Goal: Information Seeking & Learning: Learn about a topic

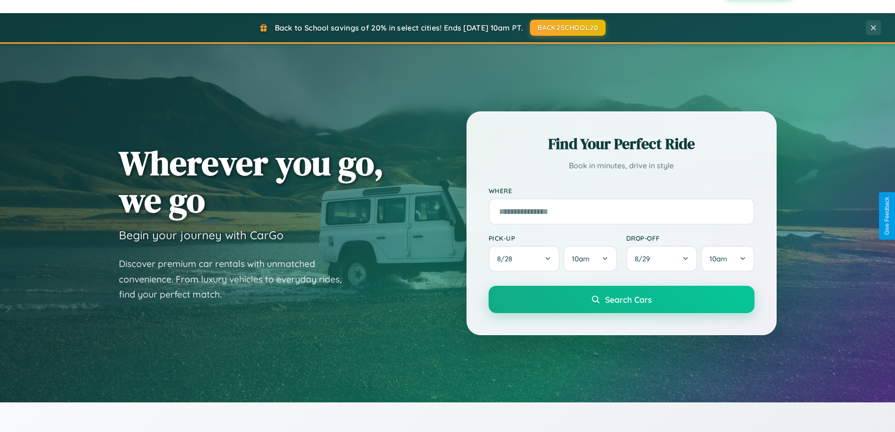
scroll to position [1807, 0]
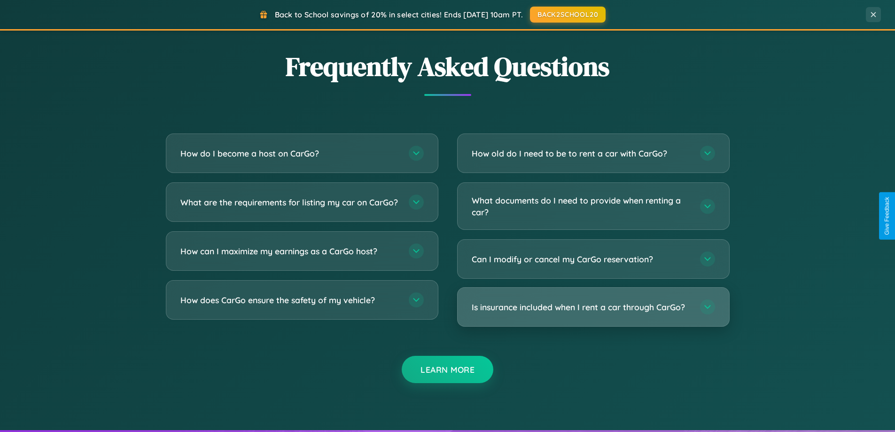
click at [593, 307] on h3 "Is insurance included when I rent a car through CarGo?" at bounding box center [580, 307] width 219 height 12
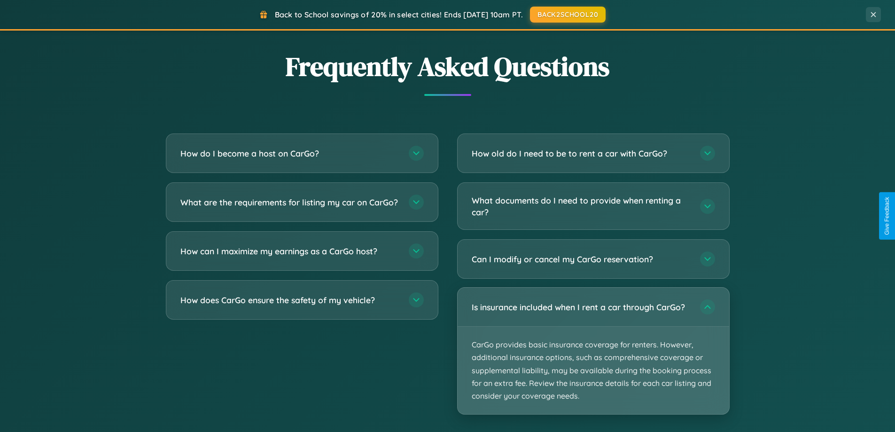
click at [593, 350] on p "CarGo provides basic insurance coverage for renters. However, additional insura…" at bounding box center [592, 369] width 271 height 87
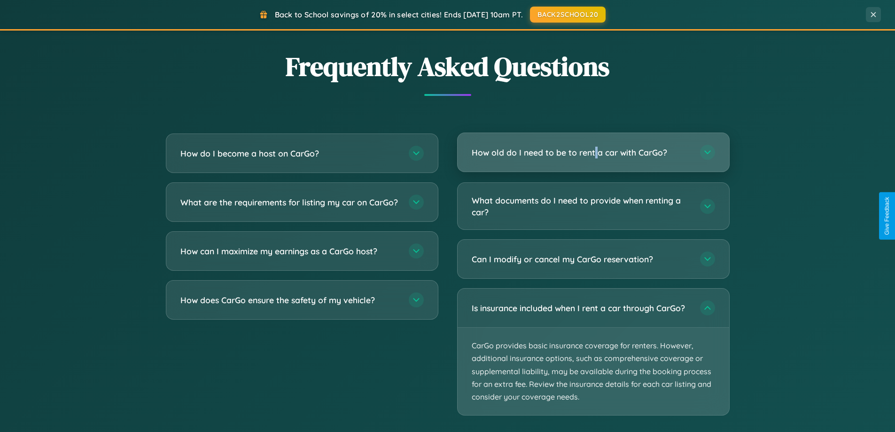
click at [593, 152] on h3 "How old do I need to be to rent a car with CarGo?" at bounding box center [580, 153] width 219 height 12
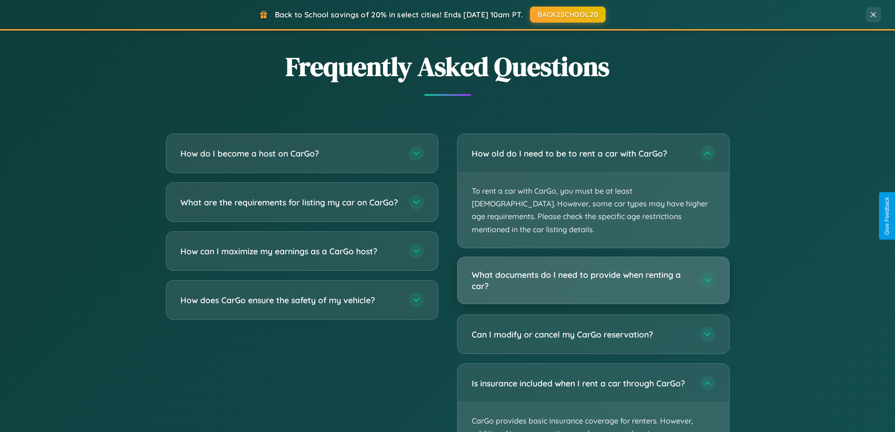
click at [593, 269] on h3 "What documents do I need to provide when renting a car?" at bounding box center [580, 280] width 219 height 23
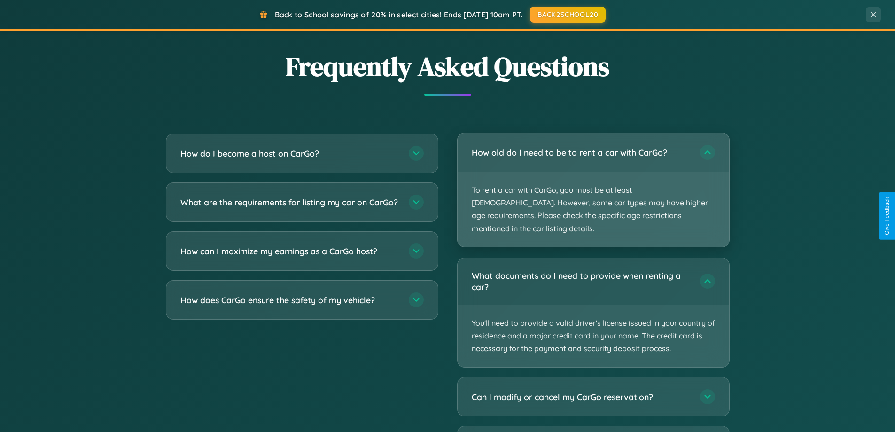
click at [593, 183] on p "To rent a car with CarGo, you must be at least [DEMOGRAPHIC_DATA]. However, som…" at bounding box center [592, 209] width 271 height 75
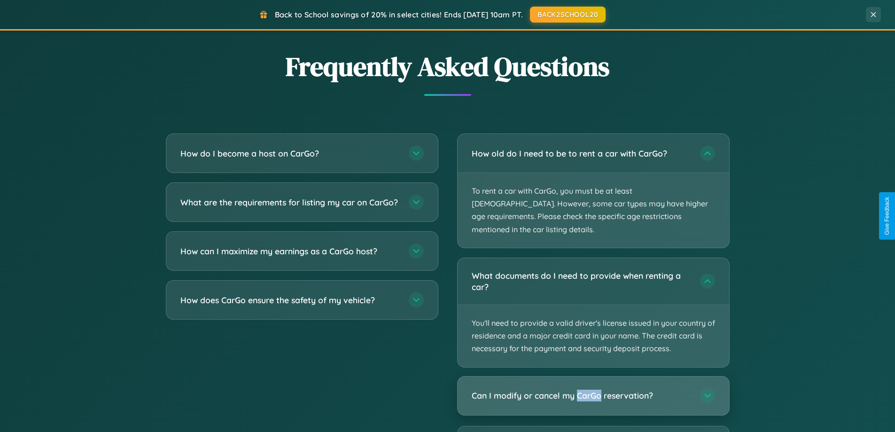
click at [593, 389] on h3 "Can I modify or cancel my CarGo reservation?" at bounding box center [580, 395] width 219 height 12
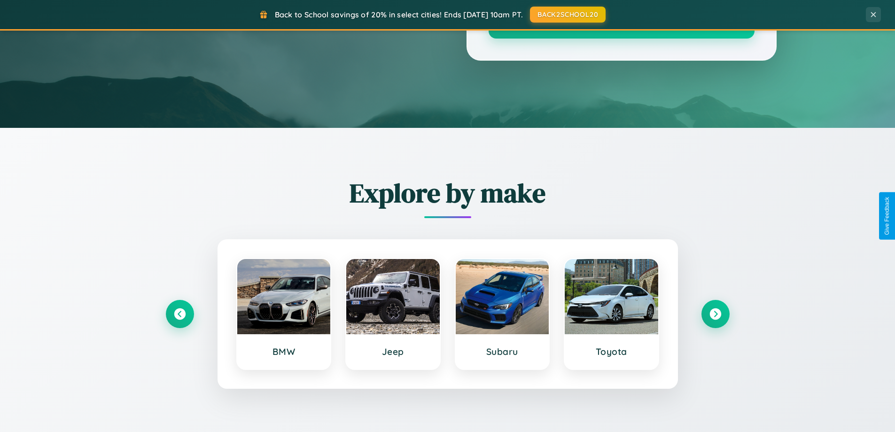
scroll to position [0, 0]
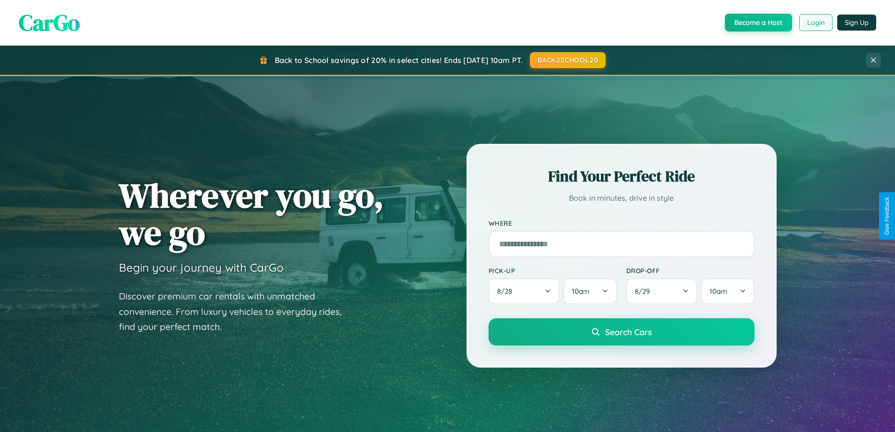
click at [815, 23] on button "Login" at bounding box center [815, 22] width 33 height 17
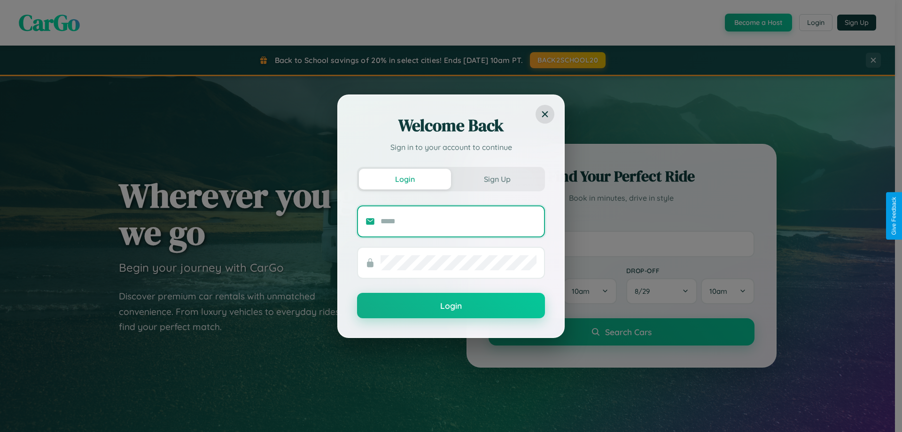
click at [458, 221] on input "text" at bounding box center [458, 221] width 156 height 15
type input "**********"
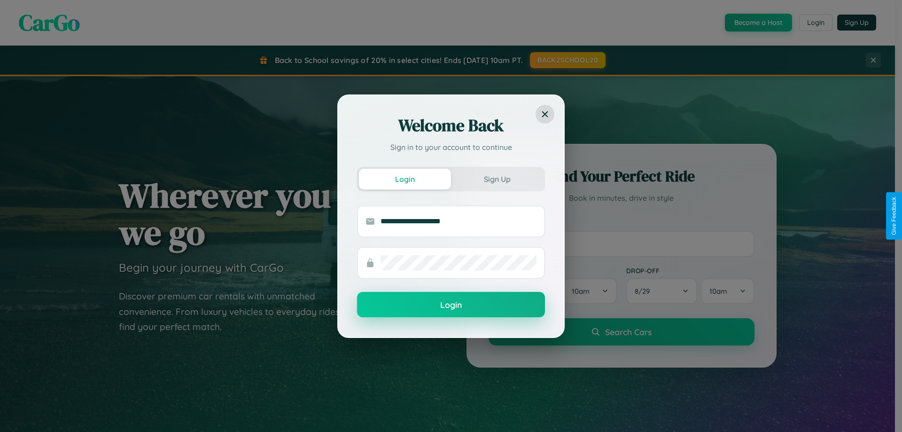
click at [451, 305] on button "Login" at bounding box center [451, 304] width 188 height 25
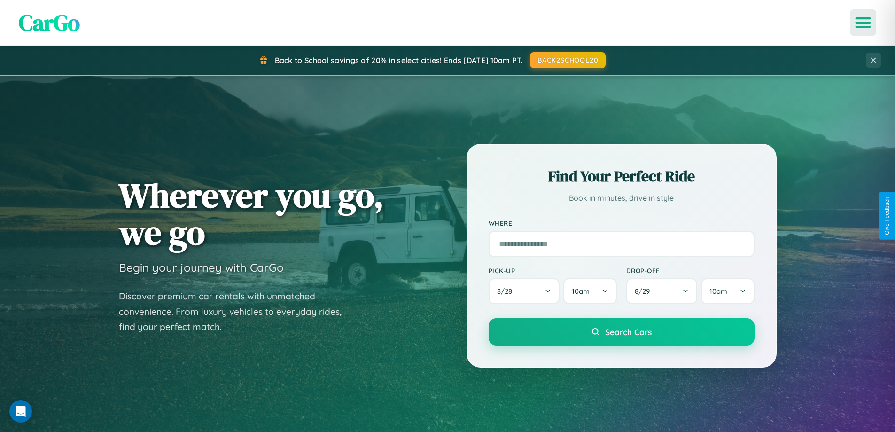
click at [863, 23] on icon "Open menu" at bounding box center [863, 22] width 14 height 8
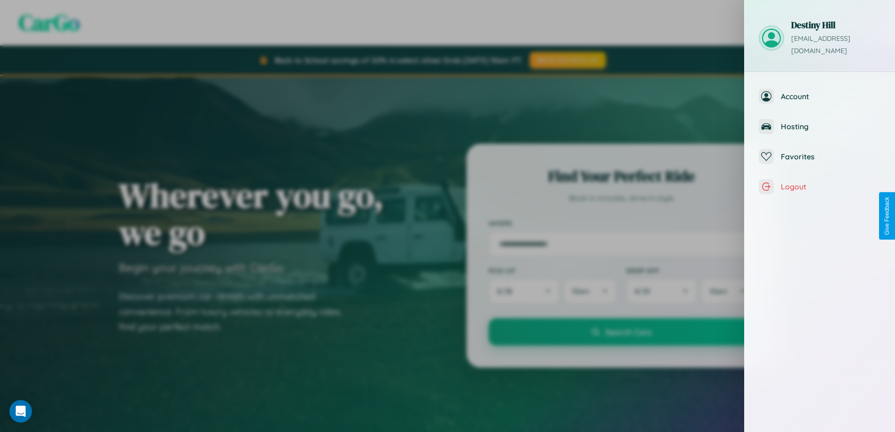
scroll to position [378, 0]
